Goal: Task Accomplishment & Management: Use online tool/utility

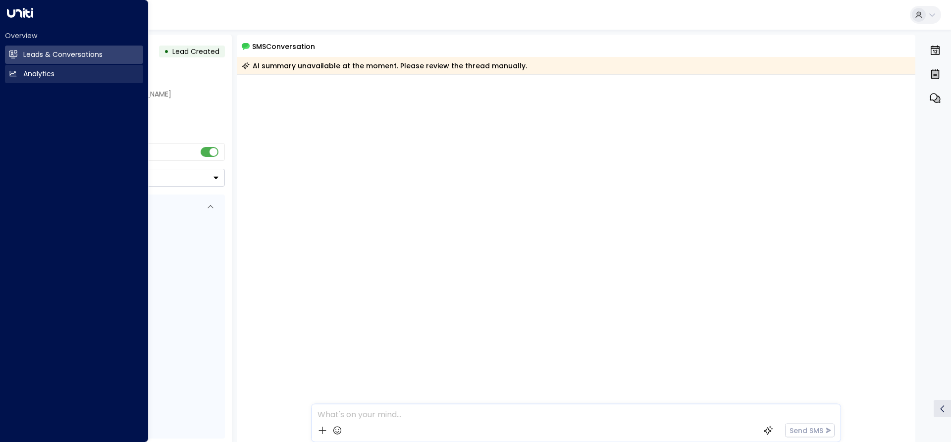
drag, startPoint x: 14, startPoint y: 54, endPoint x: 71, endPoint y: 66, distance: 58.1
click at [15, 54] on icon at bounding box center [13, 54] width 8 height 6
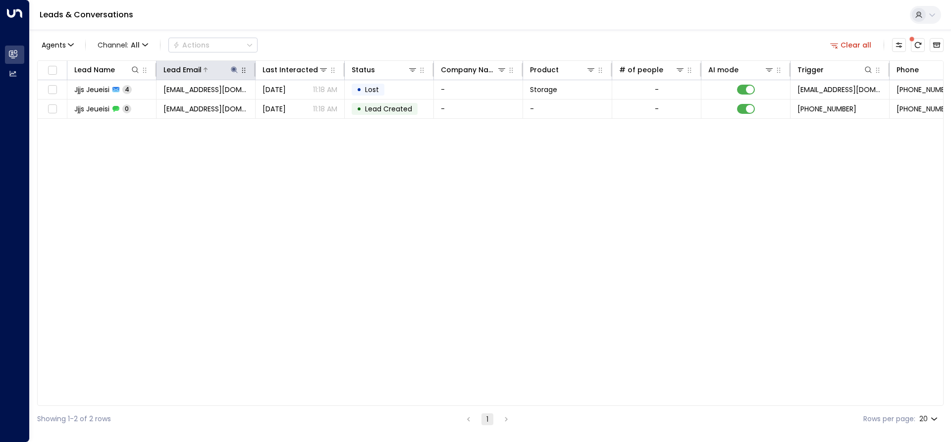
click at [229, 70] on button at bounding box center [234, 70] width 10 height 10
click at [298, 102] on icon "button" at bounding box center [296, 106] width 8 height 8
click at [229, 105] on input "text" at bounding box center [234, 106] width 137 height 18
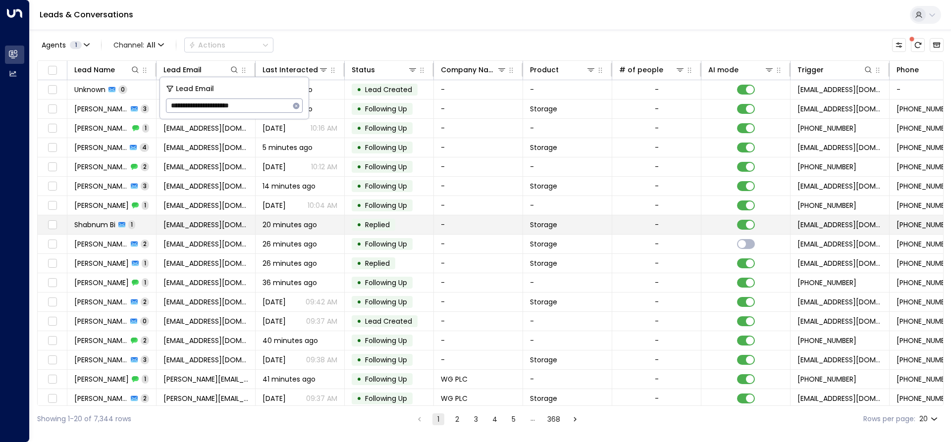
type input "**********"
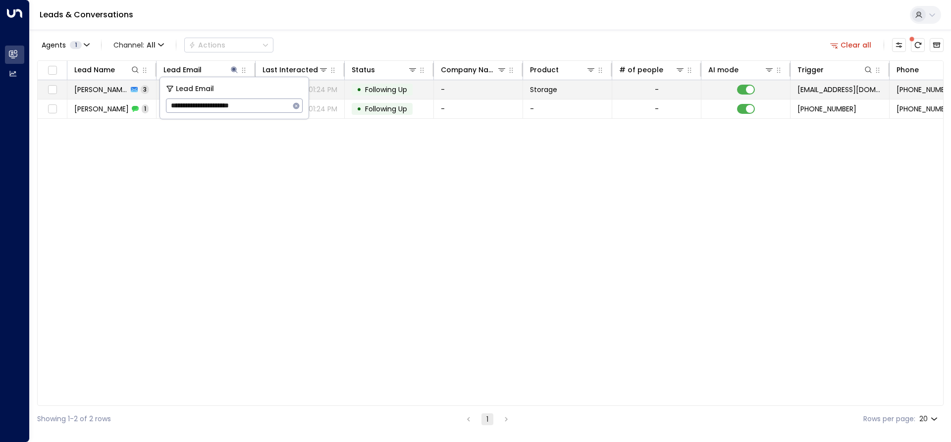
click at [477, 93] on td "-" at bounding box center [478, 89] width 89 height 19
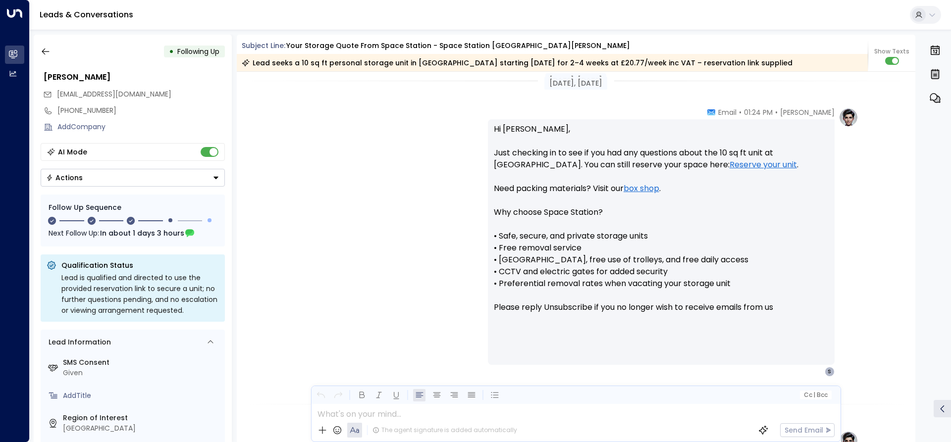
scroll to position [849, 0]
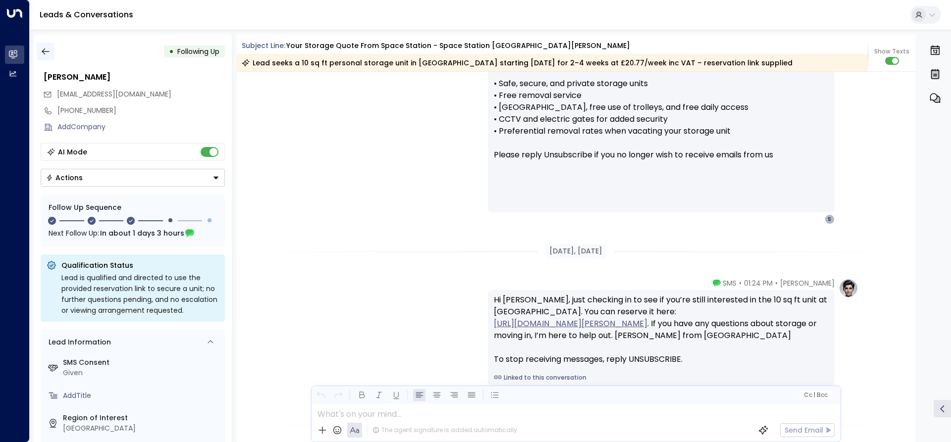
click at [45, 51] on icon "button" at bounding box center [46, 52] width 10 height 10
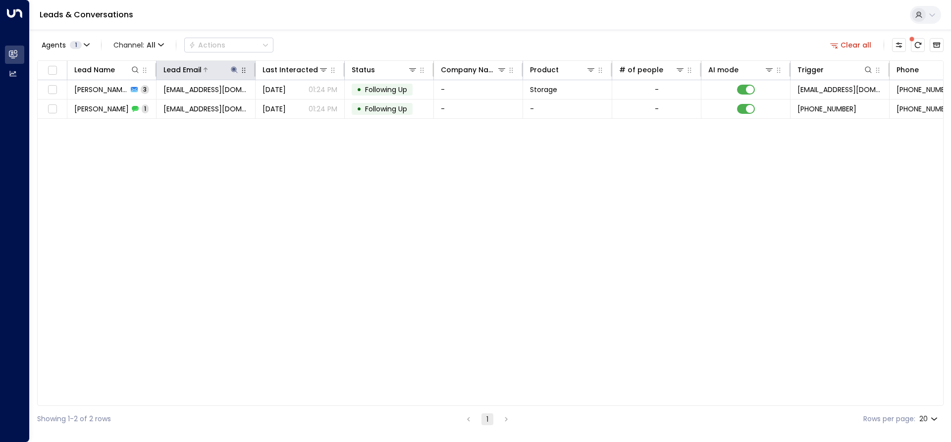
click at [235, 69] on icon at bounding box center [234, 69] width 6 height 6
click at [297, 105] on icon "button" at bounding box center [296, 106] width 6 height 6
click at [247, 107] on input "text" at bounding box center [234, 106] width 137 height 18
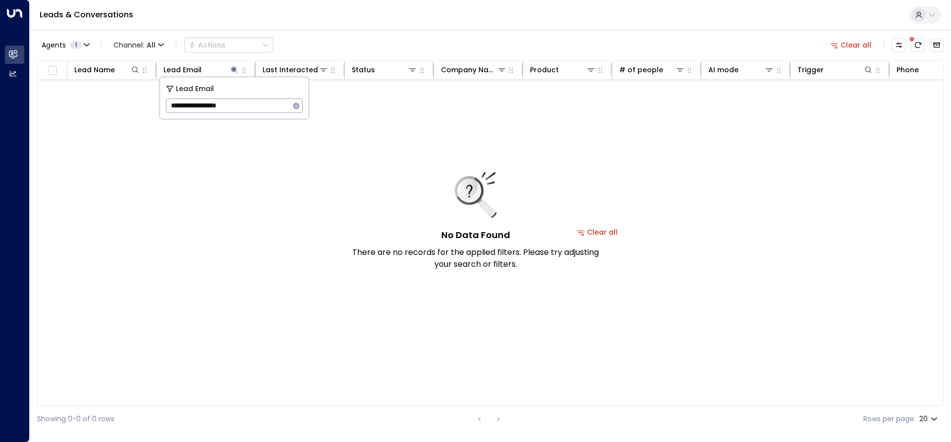
type input "**********"
